Goal: Find specific page/section: Find specific page/section

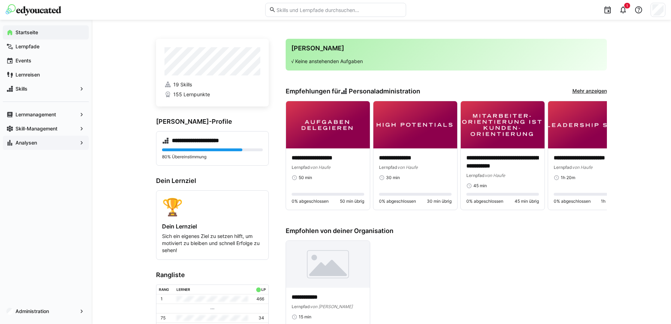
click at [0, 0] on app-navigation-label "Analysen" at bounding box center [0, 0] width 0 height 0
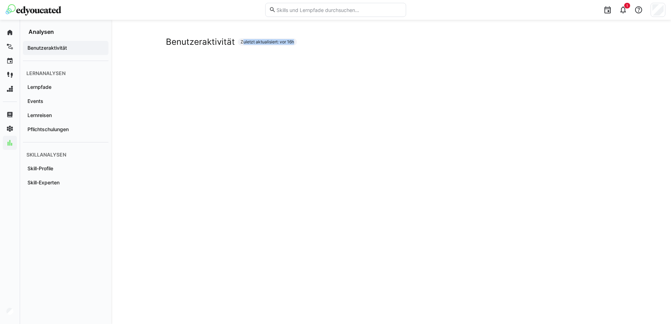
drag, startPoint x: 243, startPoint y: 40, endPoint x: 314, endPoint y: 40, distance: 70.5
click at [314, 40] on div "Benutzeraktivität Zuletzt aktualisiert: vor 16h" at bounding box center [391, 42] width 451 height 11
click at [0, 0] on app-navigation-label "Pflichtschulungen" at bounding box center [0, 0] width 0 height 0
click at [0, 0] on app-navigation-label "Benutzeraktivität" at bounding box center [0, 0] width 0 height 0
